Goal: Transaction & Acquisition: Purchase product/service

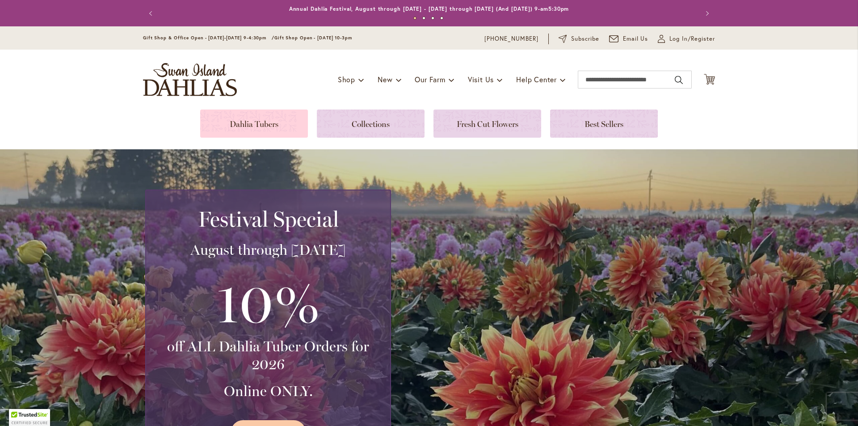
click at [254, 116] on link at bounding box center [254, 124] width 108 height 28
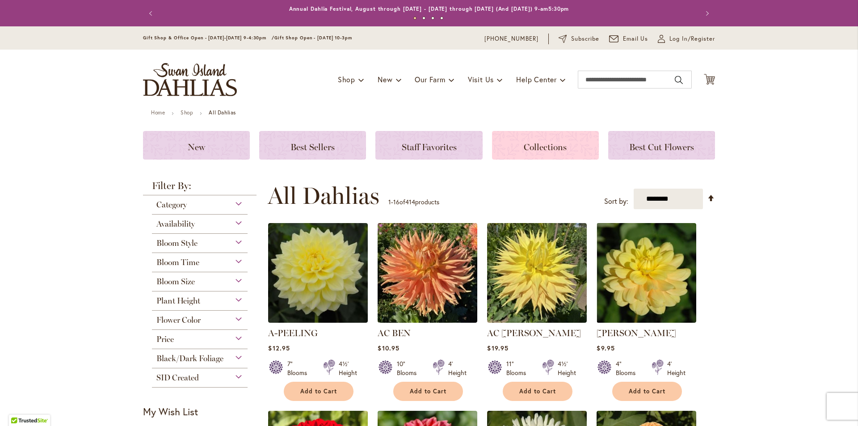
click at [545, 149] on span "Collections" at bounding box center [545, 147] width 43 height 11
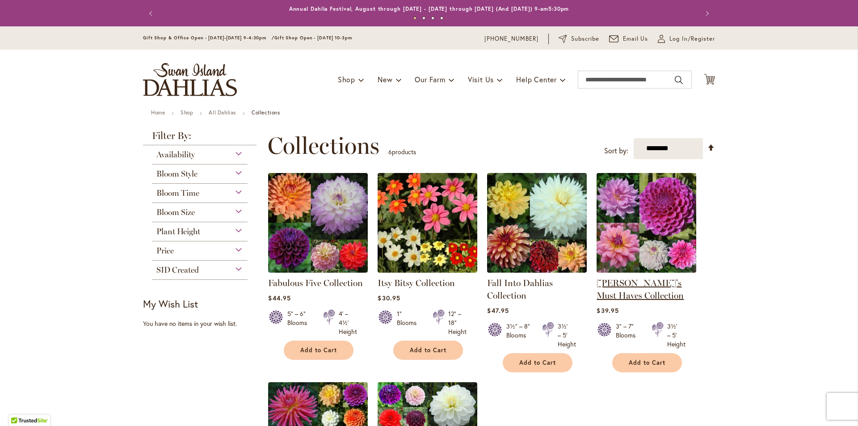
click at [633, 278] on link "Heather's Must Haves Collection" at bounding box center [640, 289] width 87 height 23
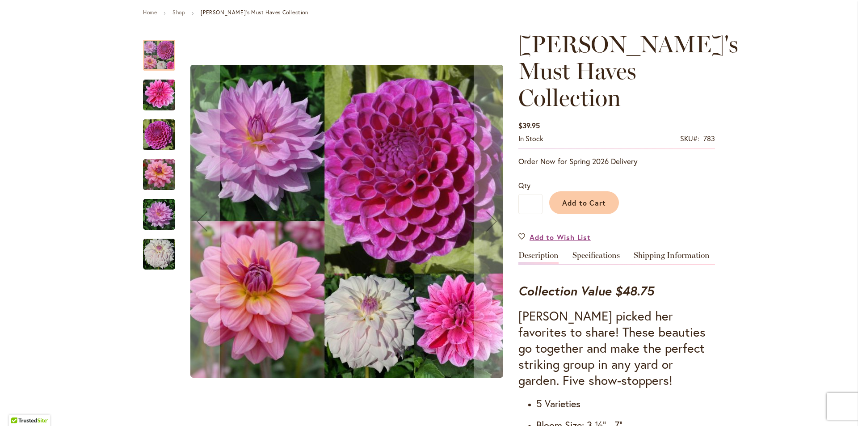
scroll to position [134, 0]
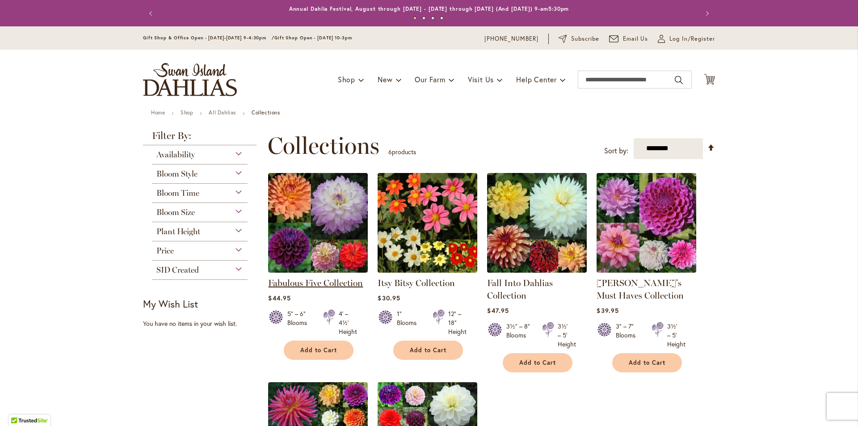
click at [309, 282] on link "Fabulous Five Collection" at bounding box center [315, 283] width 95 height 11
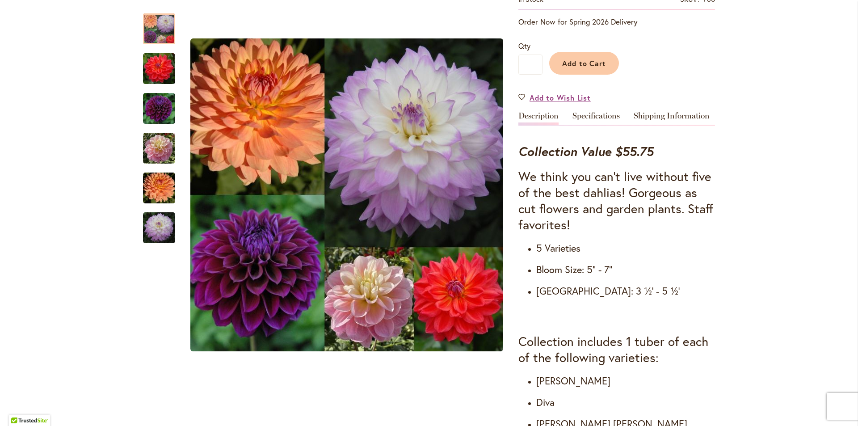
scroll to position [89, 0]
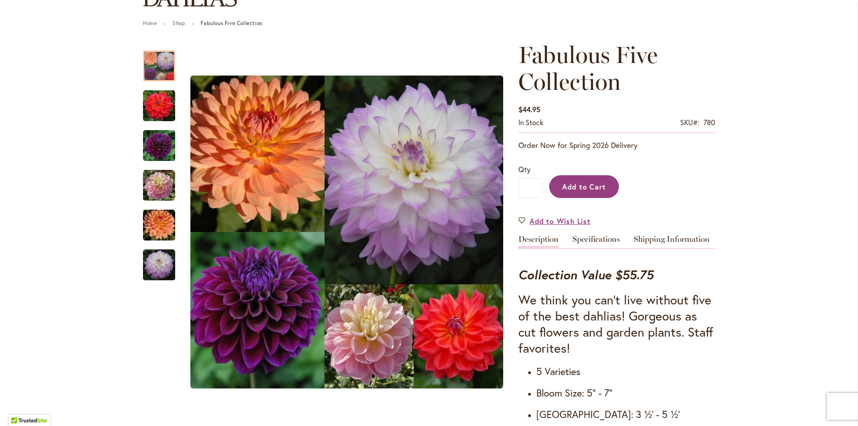
click at [569, 189] on span "Add to Cart" at bounding box center [584, 186] width 44 height 9
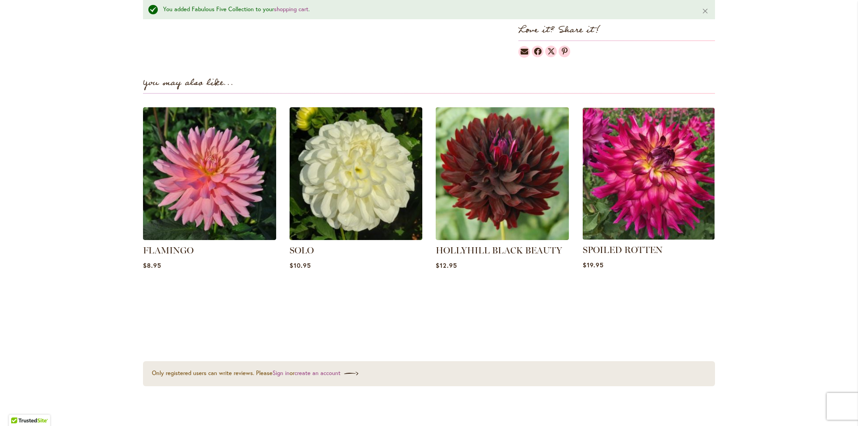
scroll to position [1007, 0]
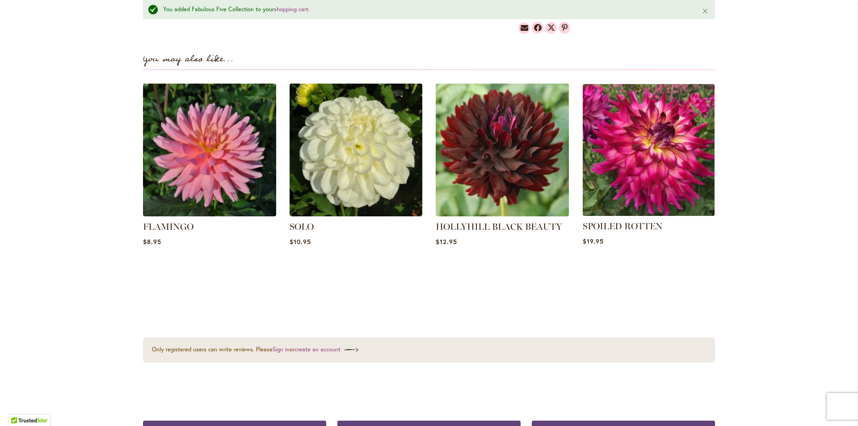
click at [652, 169] on img at bounding box center [648, 149] width 139 height 139
click at [644, 143] on img at bounding box center [648, 149] width 139 height 139
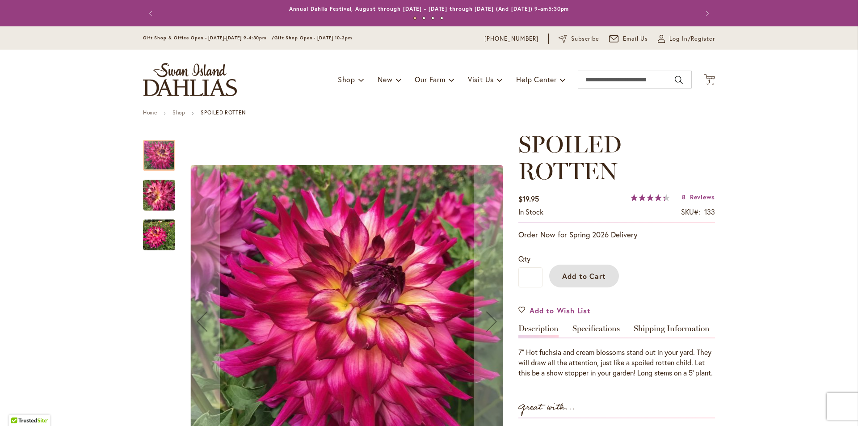
drag, startPoint x: 578, startPoint y: 277, endPoint x: 604, endPoint y: 282, distance: 26.8
click at [578, 277] on span "Add to Cart" at bounding box center [584, 275] width 44 height 9
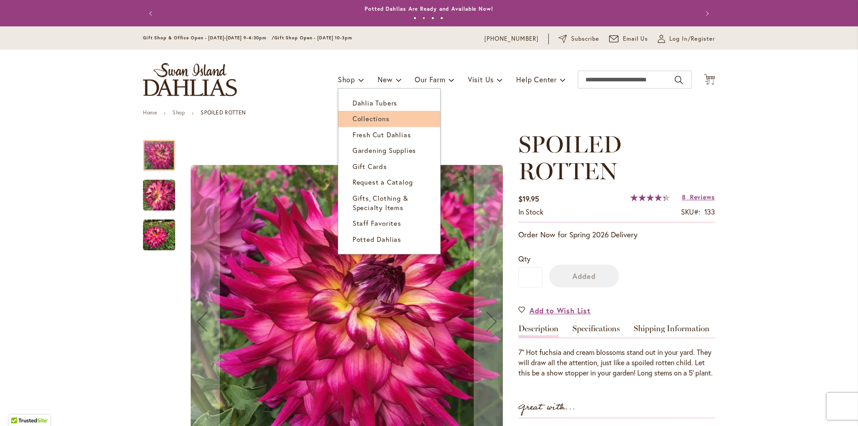
click at [382, 118] on span "Collections" at bounding box center [371, 118] width 37 height 9
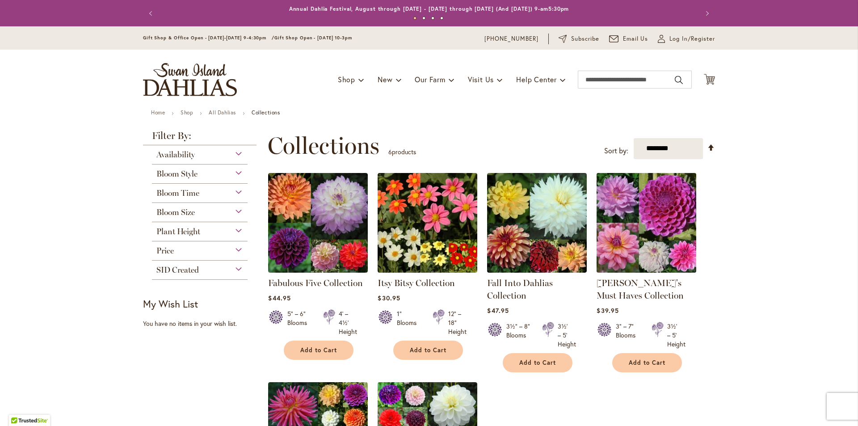
click at [664, 241] on img at bounding box center [647, 222] width 105 height 105
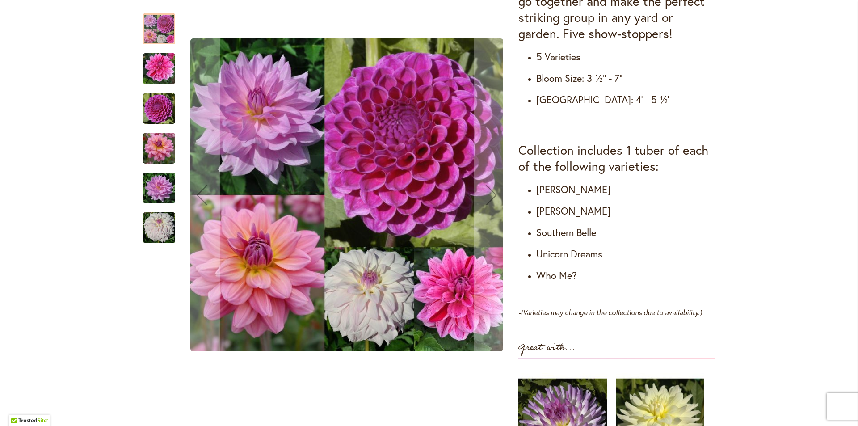
scroll to position [224, 0]
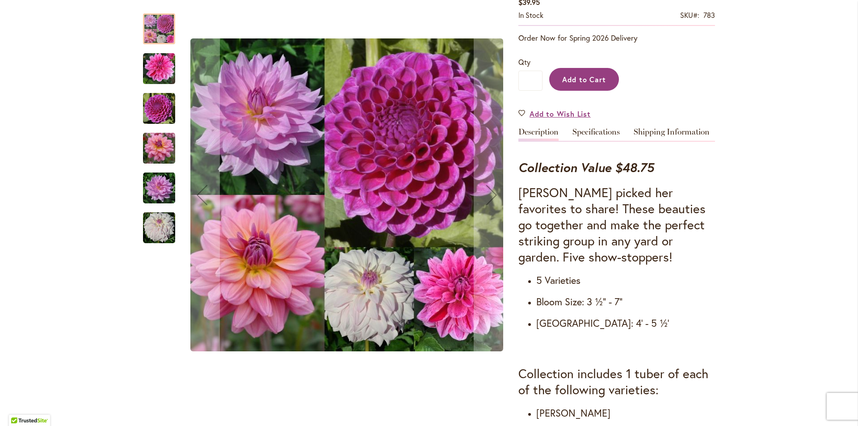
click at [575, 75] on span "Add to Cart" at bounding box center [584, 79] width 44 height 9
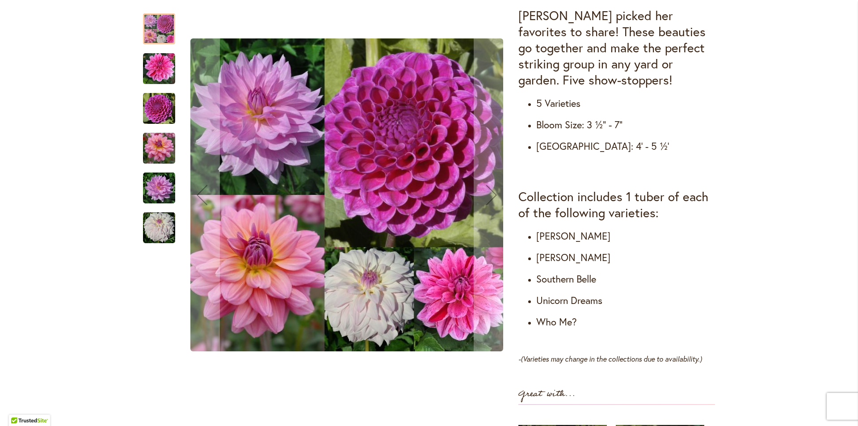
scroll to position [537, 0]
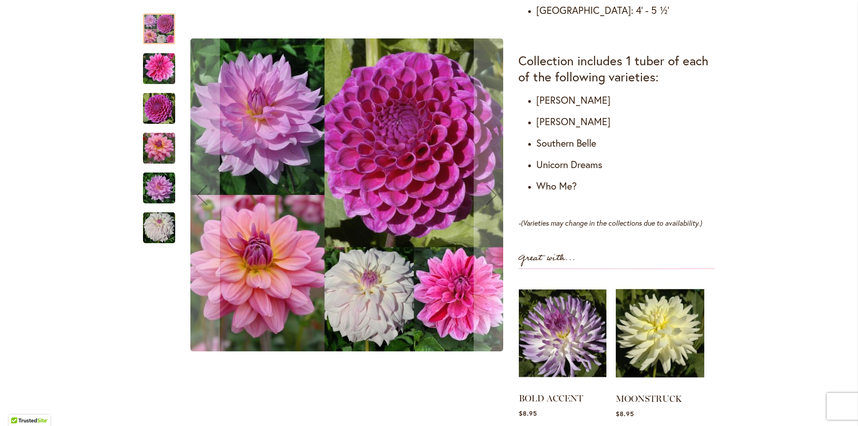
click at [557, 313] on img at bounding box center [563, 334] width 88 height 110
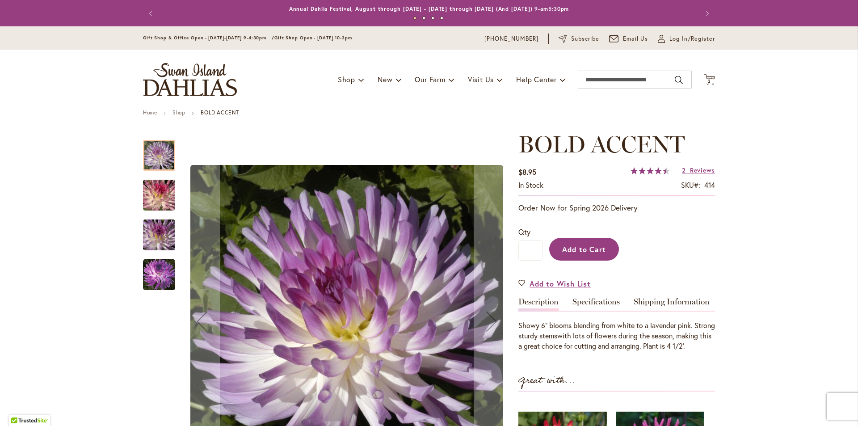
click at [599, 248] on span "Add to Cart" at bounding box center [584, 249] width 44 height 9
click at [708, 81] on img at bounding box center [711, 81] width 11 height 11
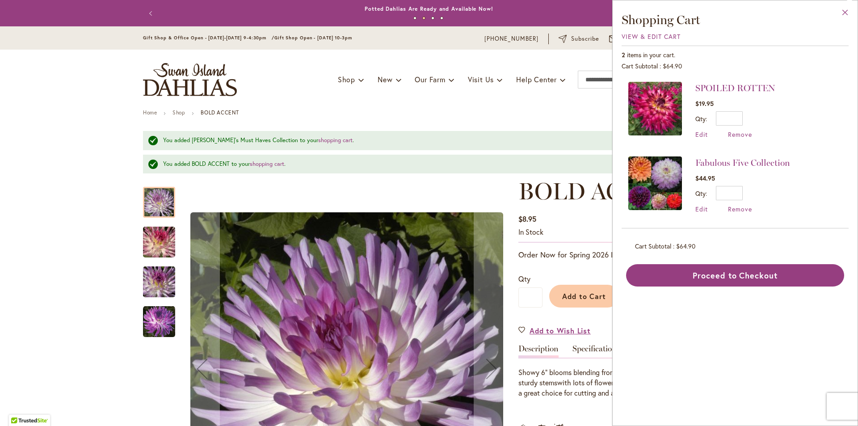
click at [845, 10] on button "Close" at bounding box center [845, 14] width 25 height 28
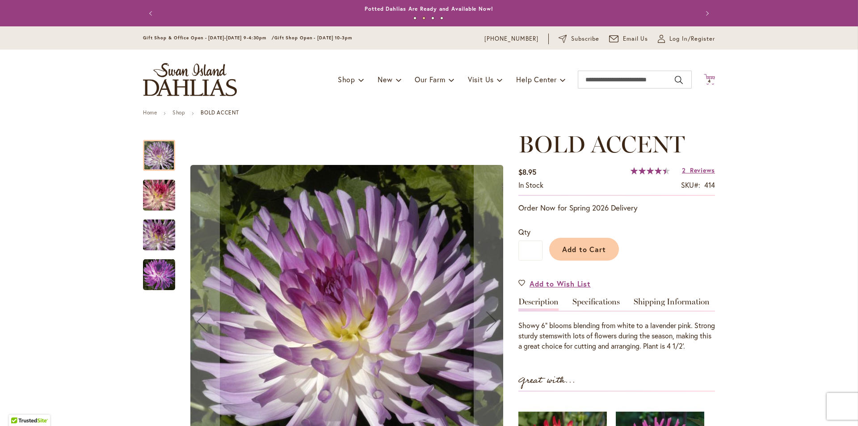
click at [709, 79] on span "4 4 items" at bounding box center [710, 81] width 9 height 4
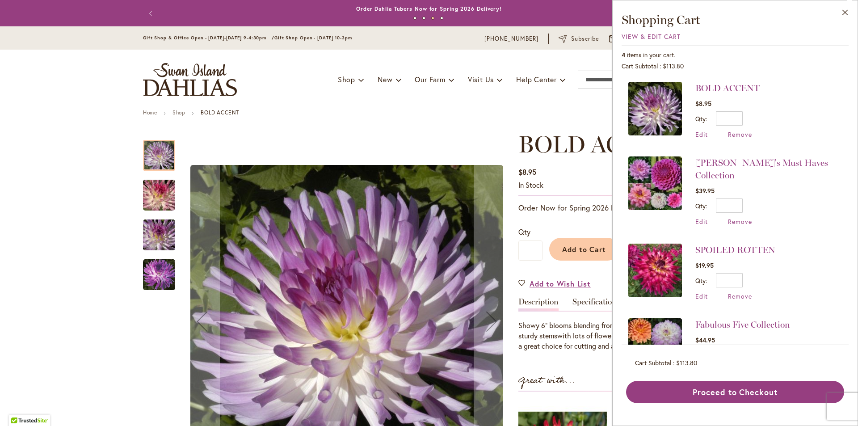
scroll to position [32, 0]
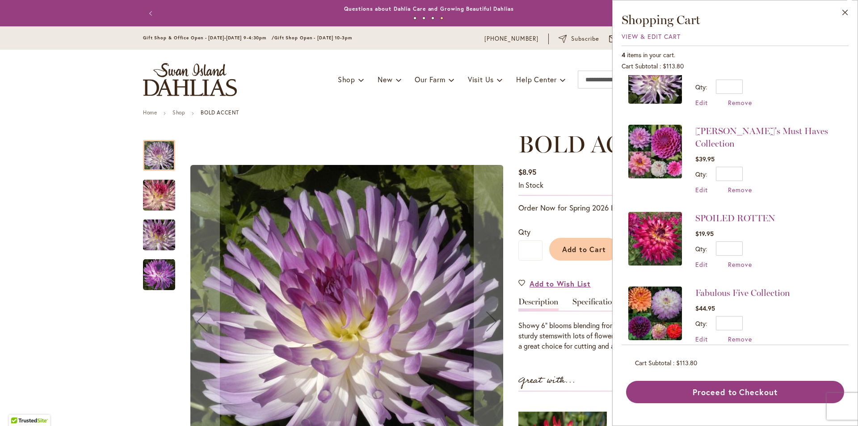
click at [550, 372] on div "BOLD ACCENT $8.95 In stock SKU 414 Rating: 90 % of 100 2 Reviews Add Your Revie…" at bounding box center [617, 372] width 197 height 483
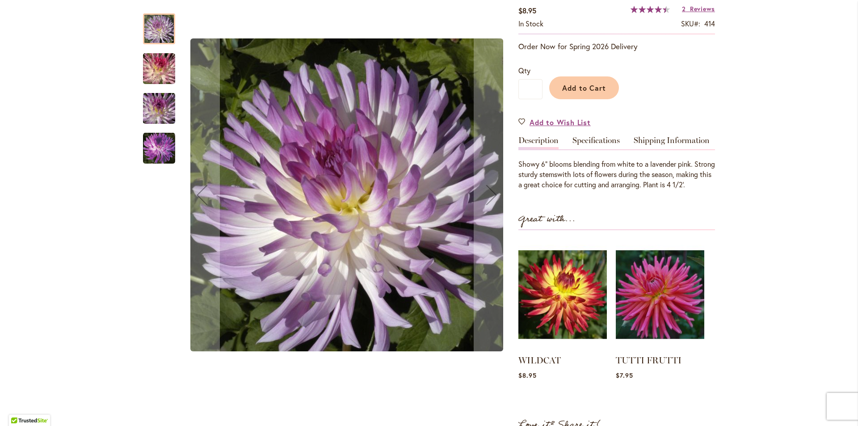
scroll to position [0, 0]
